Goal: Transaction & Acquisition: Purchase product/service

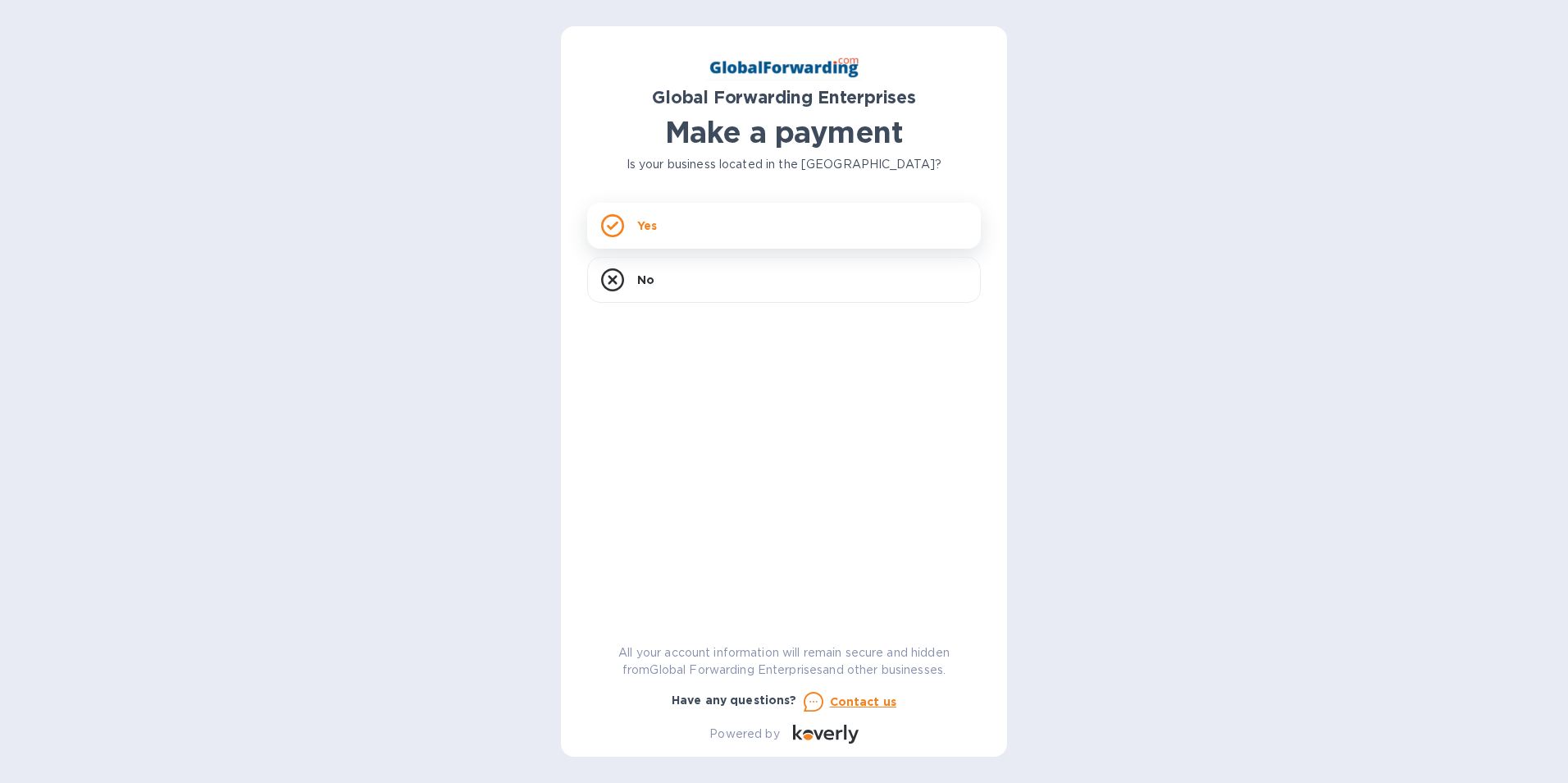
click at [739, 227] on div "Yes" at bounding box center [784, 225] width 394 height 46
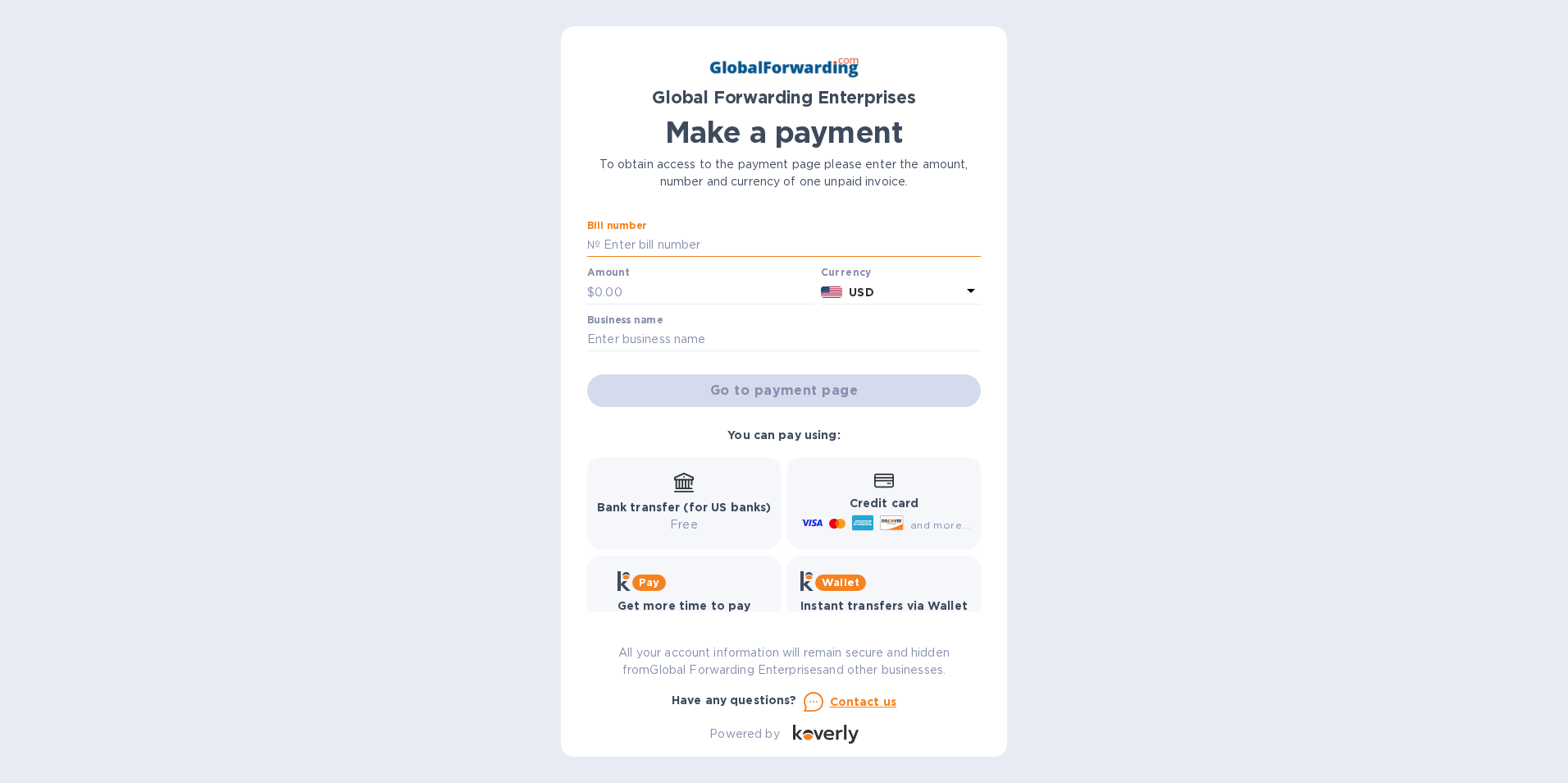
click at [764, 247] on input "text" at bounding box center [791, 246] width 381 height 25
type input "79644991"
click at [747, 287] on input "text" at bounding box center [704, 292] width 220 height 25
type input "350.00"
click at [728, 330] on input "text" at bounding box center [784, 340] width 394 height 25
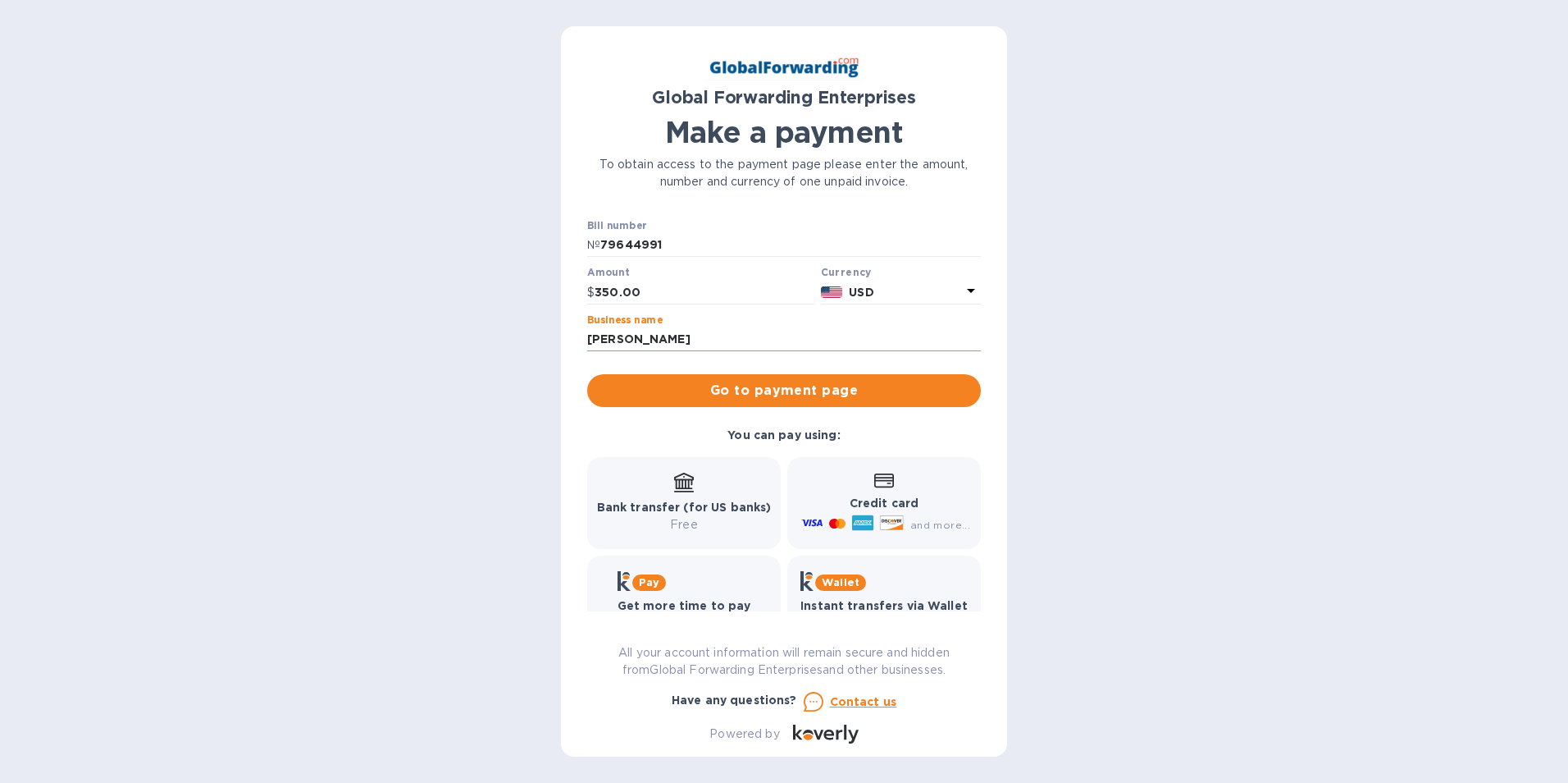
type input "[PERSON_NAME] Roofing & Waterproofing"
click at [801, 386] on span "Go to payment page" at bounding box center [784, 391] width 367 height 20
